Goal: Information Seeking & Learning: Learn about a topic

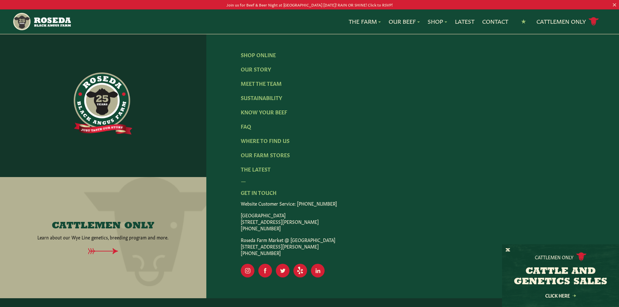
scroll to position [1165, 0]
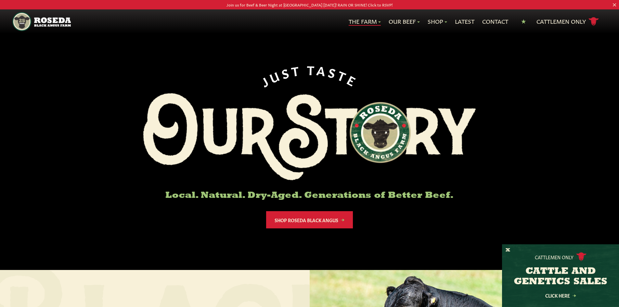
click at [364, 18] on link "The Farm" at bounding box center [365, 21] width 32 height 8
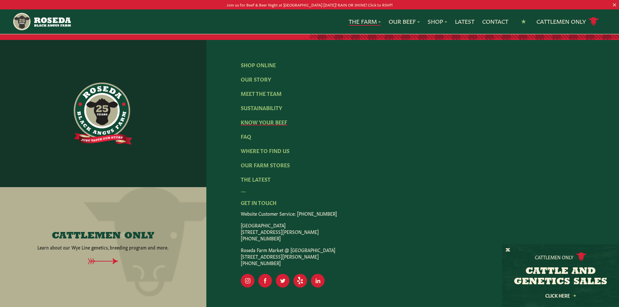
scroll to position [2022, 0]
click at [251, 175] on link "The Latest" at bounding box center [256, 178] width 30 height 7
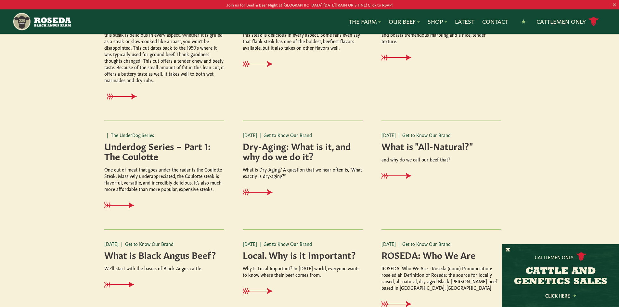
scroll to position [260, 0]
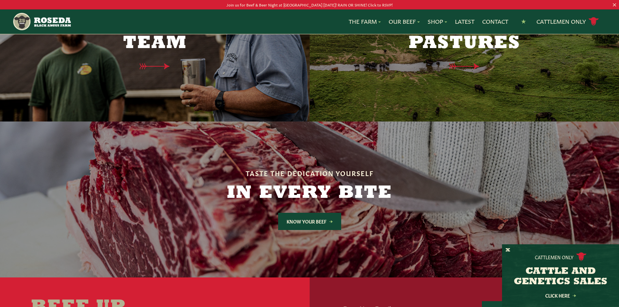
scroll to position [1722, 0]
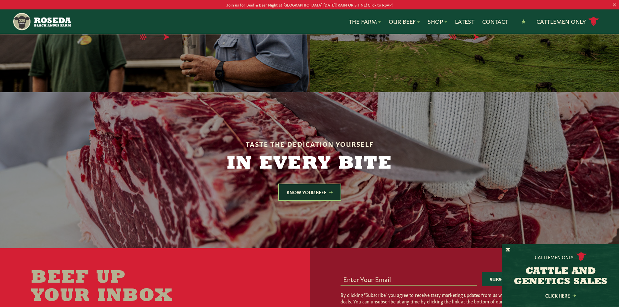
click at [311, 184] on link "Know Your Beef" at bounding box center [309, 192] width 63 height 17
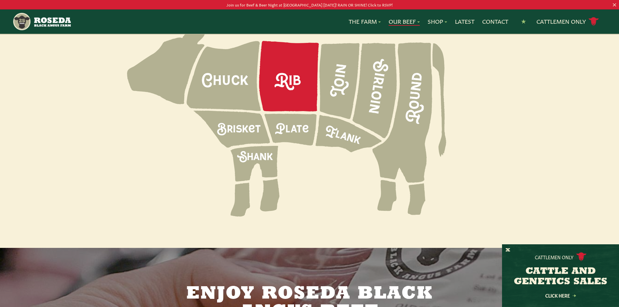
scroll to position [845, 0]
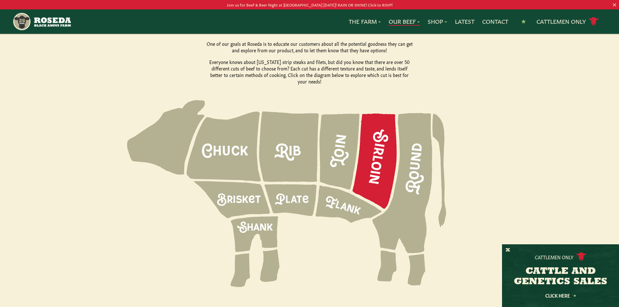
click at [388, 123] on icon at bounding box center [375, 160] width 44 height 95
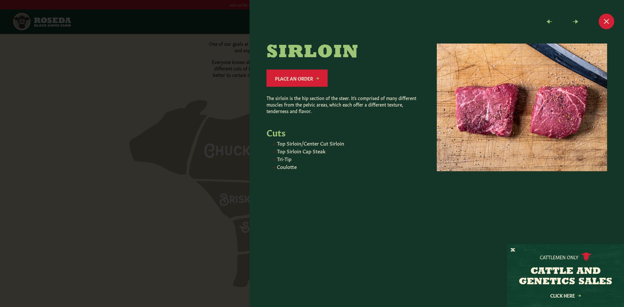
click at [226, 84] on div at bounding box center [312, 153] width 624 height 307
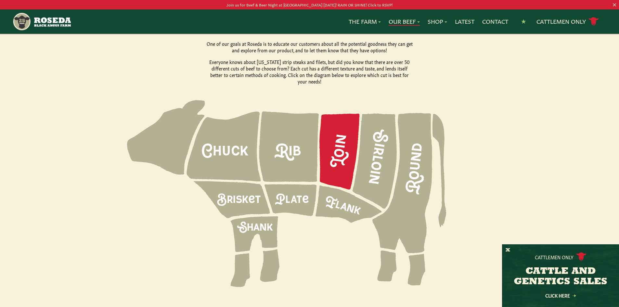
click at [333, 119] on icon at bounding box center [339, 152] width 40 height 76
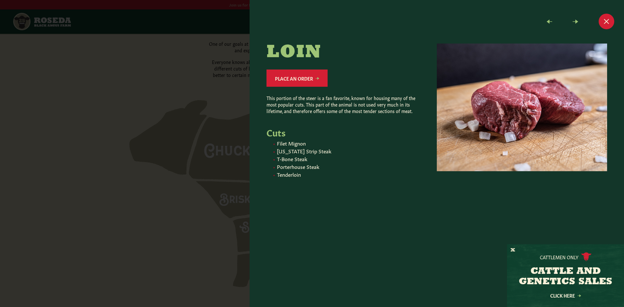
click at [106, 106] on div at bounding box center [312, 153] width 624 height 307
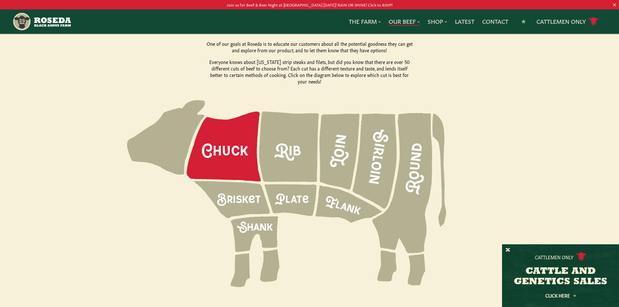
click at [225, 132] on icon at bounding box center [224, 147] width 74 height 70
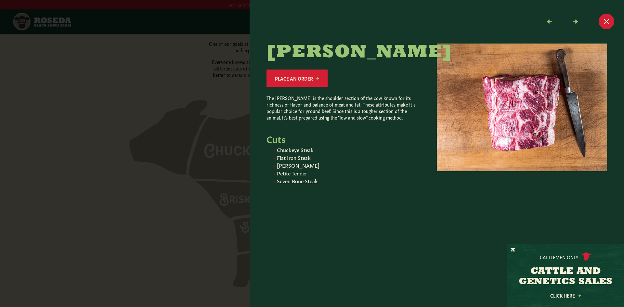
click at [231, 85] on div at bounding box center [312, 153] width 624 height 307
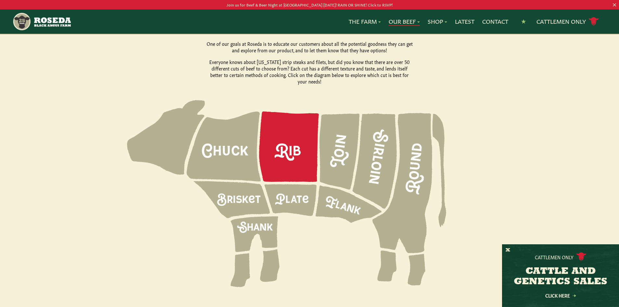
click at [282, 118] on icon at bounding box center [289, 146] width 60 height 71
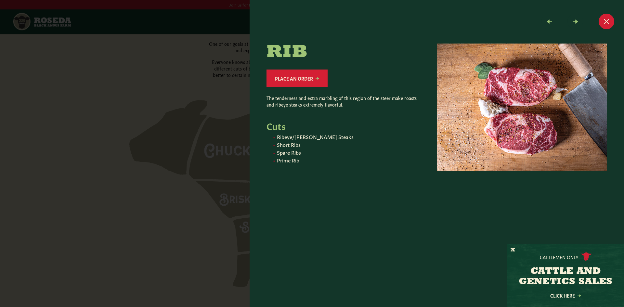
click at [196, 83] on div at bounding box center [312, 153] width 624 height 307
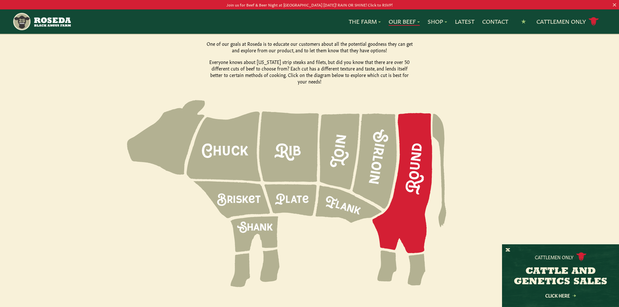
click at [415, 140] on icon at bounding box center [402, 183] width 60 height 140
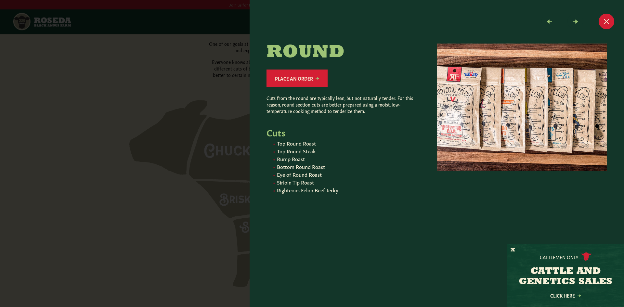
click at [182, 203] on div at bounding box center [312, 153] width 624 height 307
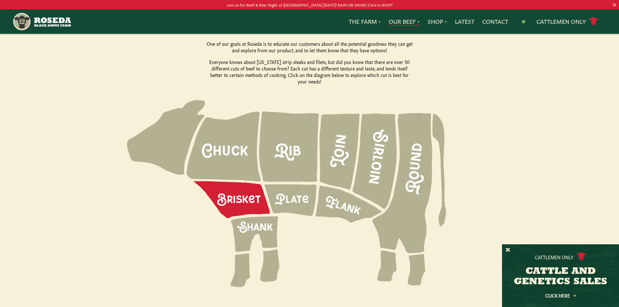
click at [228, 188] on icon at bounding box center [232, 199] width 76 height 37
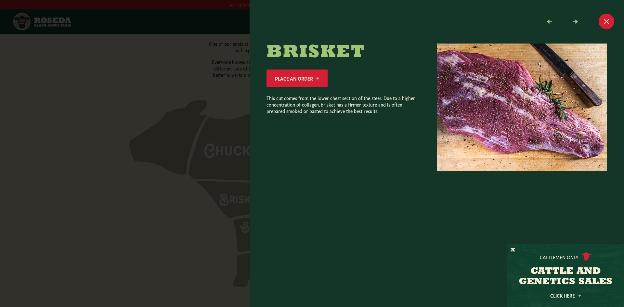
click at [206, 188] on div at bounding box center [312, 153] width 624 height 307
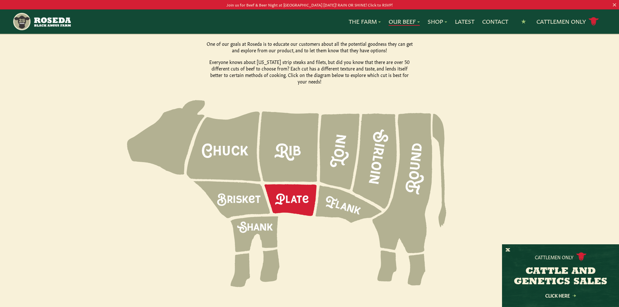
click at [287, 186] on icon at bounding box center [291, 200] width 52 height 32
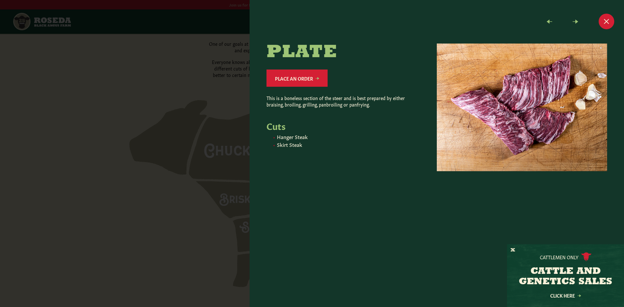
click at [211, 183] on div at bounding box center [312, 153] width 624 height 307
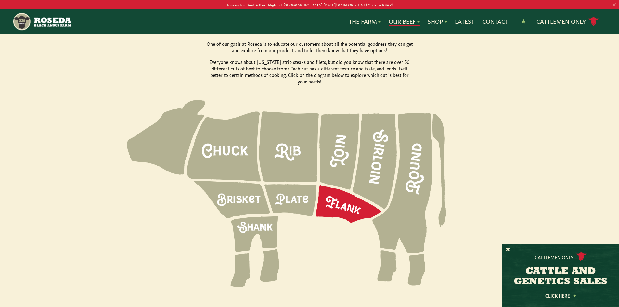
click at [338, 189] on icon at bounding box center [349, 204] width 66 height 37
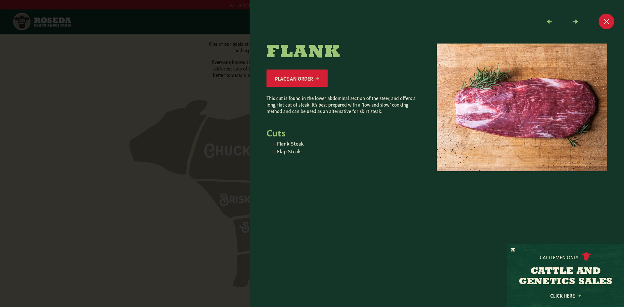
click at [150, 182] on div at bounding box center [312, 153] width 624 height 307
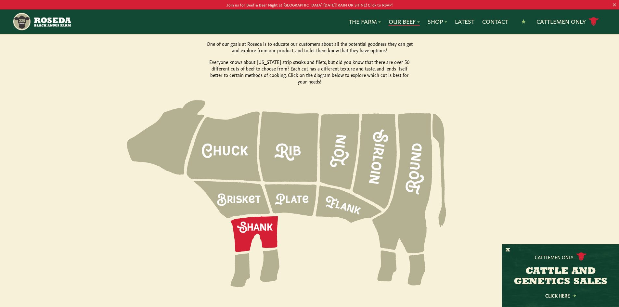
click at [260, 216] on icon at bounding box center [254, 234] width 48 height 36
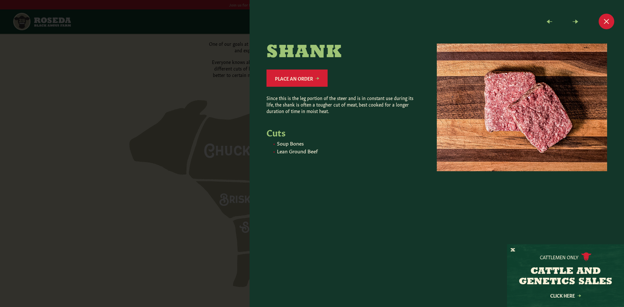
click at [161, 193] on div at bounding box center [312, 153] width 624 height 307
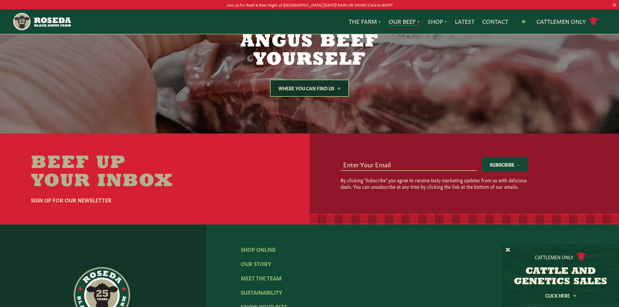
scroll to position [1105, 0]
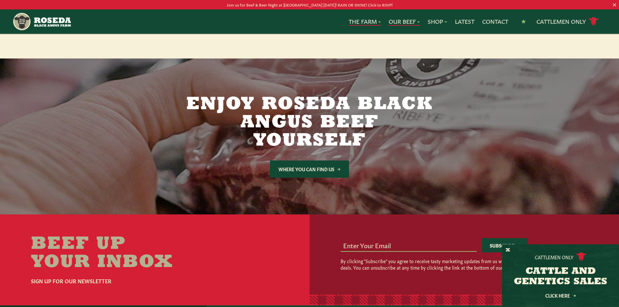
click at [365, 17] on link "The Farm" at bounding box center [365, 21] width 32 height 8
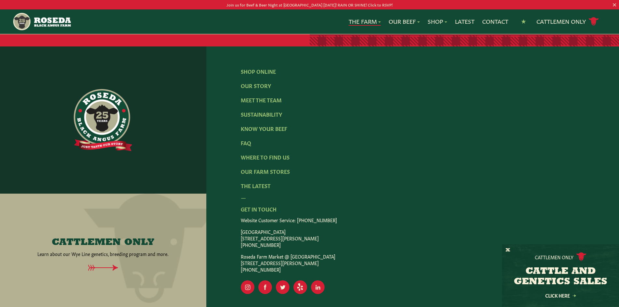
scroll to position [2022, 0]
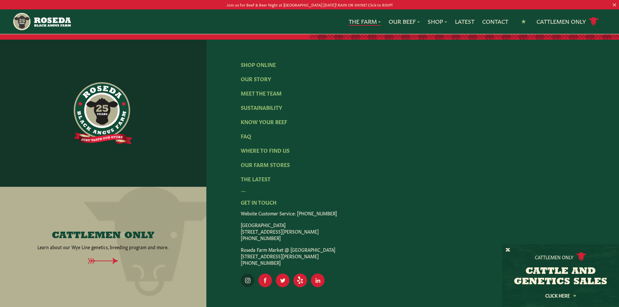
click at [250, 278] on icon "Visit Our Instagram Page" at bounding box center [247, 280] width 5 height 5
